Goal: Navigation & Orientation: Find specific page/section

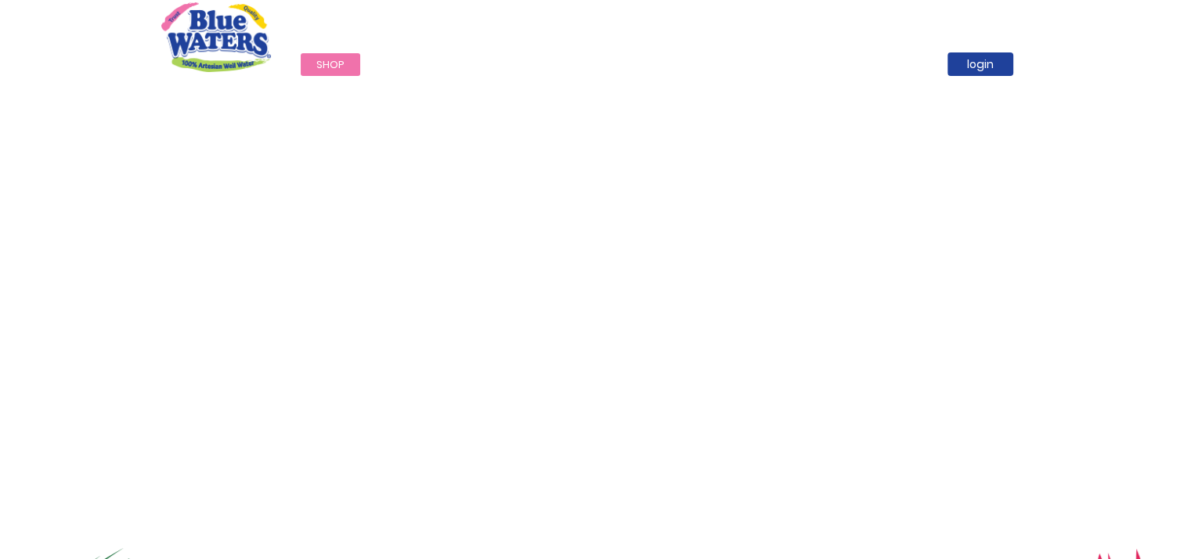
click at [944, 28] on div "Call Now : (868) 640-8824" at bounding box center [932, 19] width 195 height 35
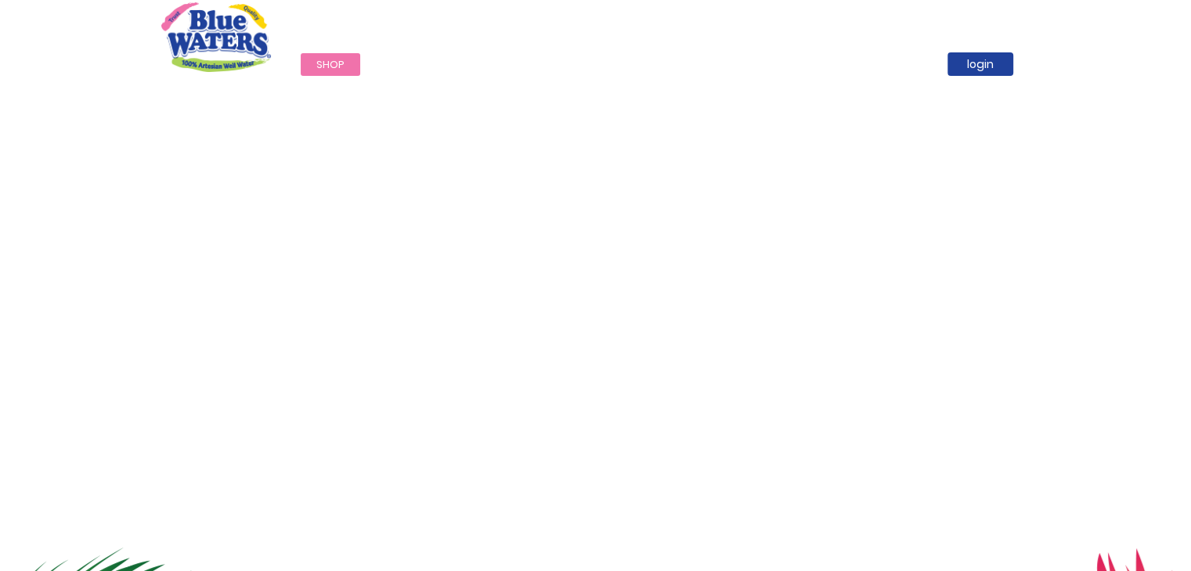
click at [955, 24] on icon at bounding box center [953, 27] width 9 height 14
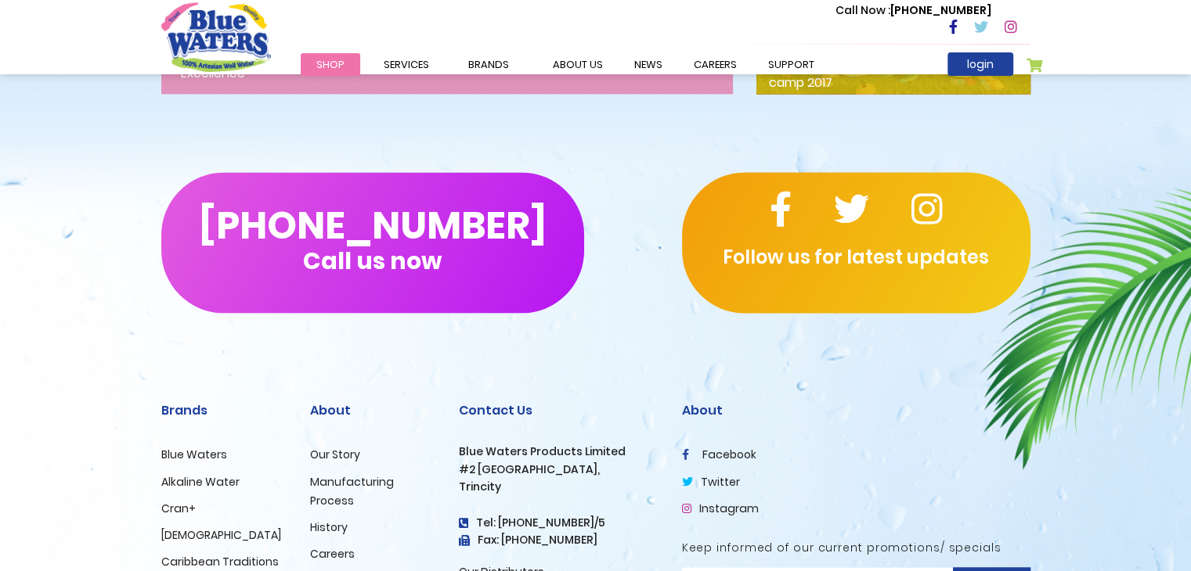
scroll to position [2695, 0]
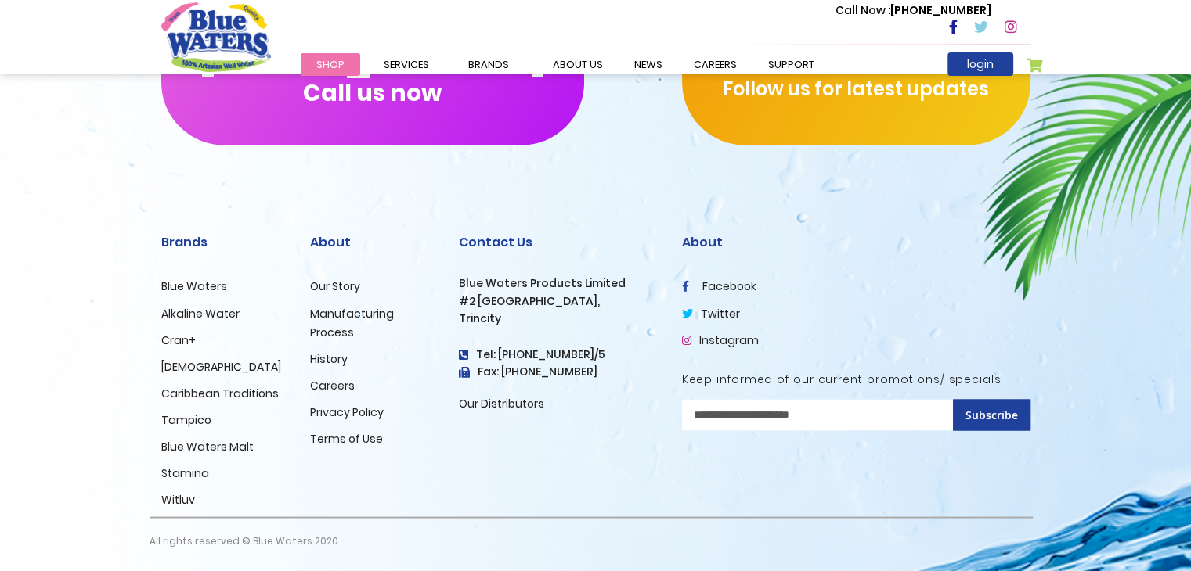
click at [739, 278] on li "facebook" at bounding box center [856, 286] width 348 height 19
click at [736, 289] on link "facebook" at bounding box center [719, 287] width 74 height 16
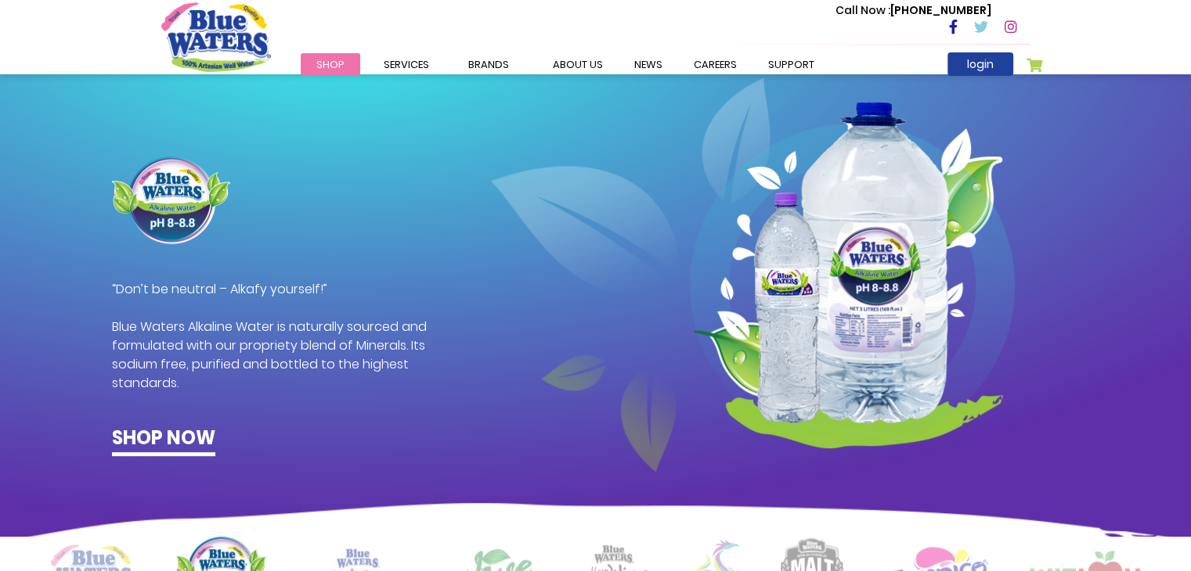
scroll to position [0, 0]
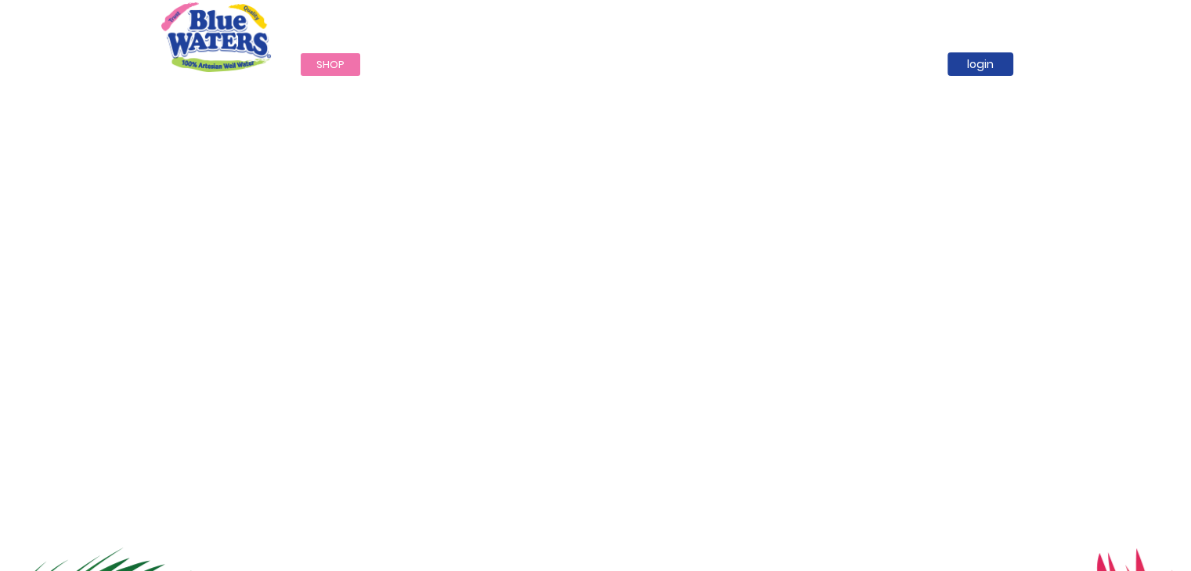
click at [986, 24] on icon at bounding box center [981, 27] width 14 height 14
click at [579, 63] on link "about us" at bounding box center [577, 64] width 81 height 23
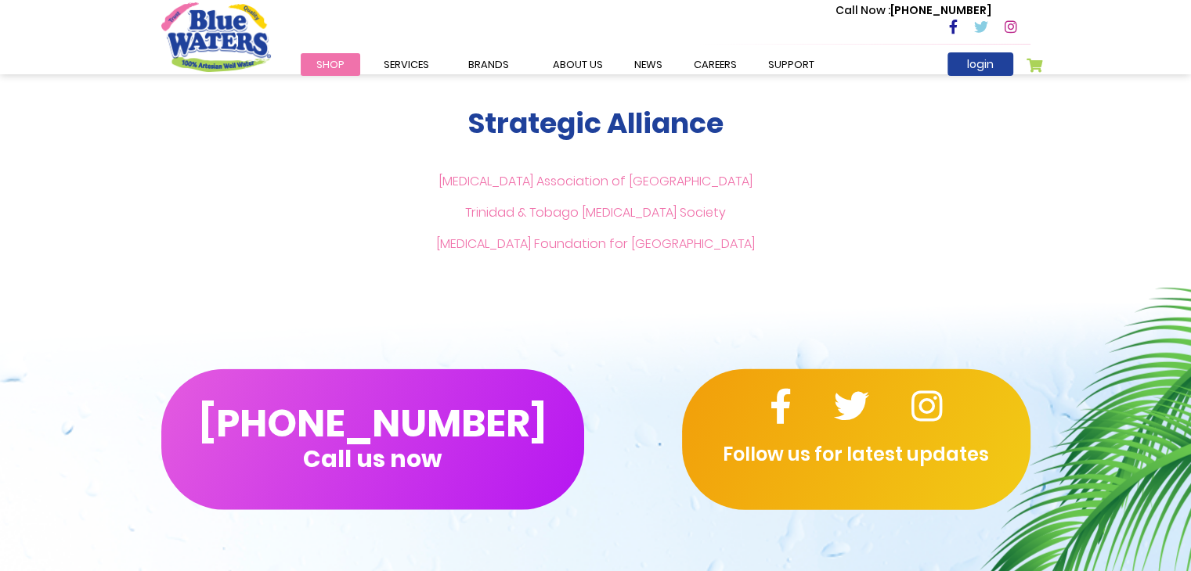
scroll to position [3847, 0]
